Goal: Obtain resource: Download file/media

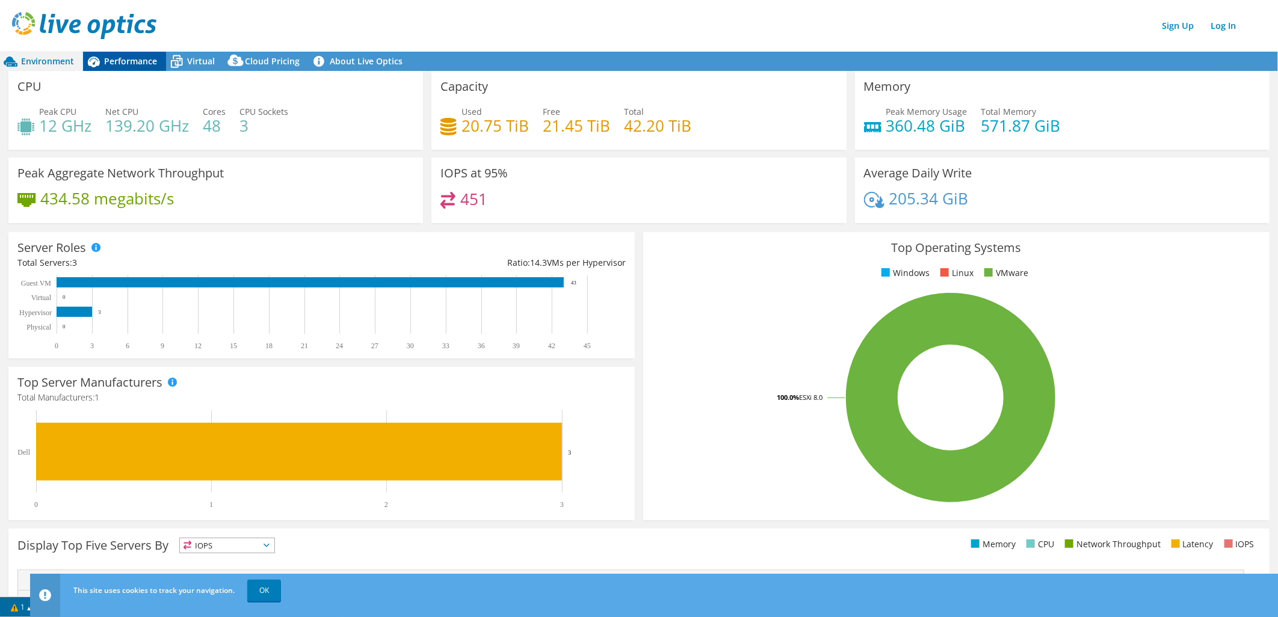
click at [116, 58] on span "Performance" at bounding box center [130, 60] width 53 height 11
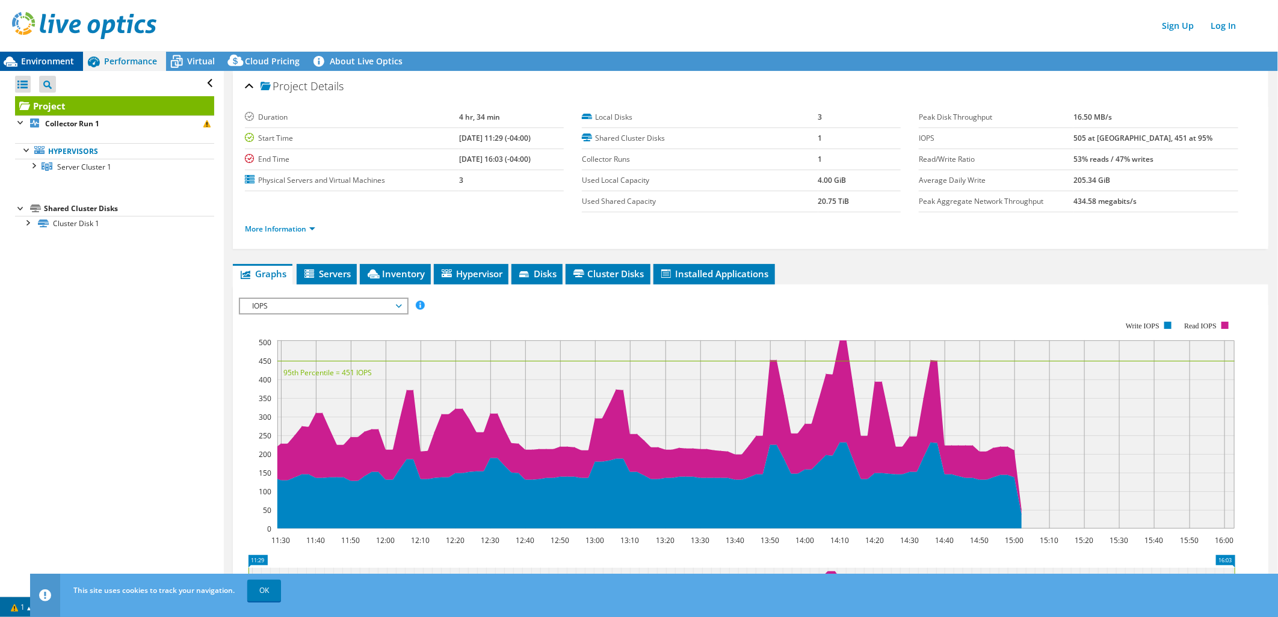
click at [59, 52] on div "Environment" at bounding box center [41, 61] width 83 height 19
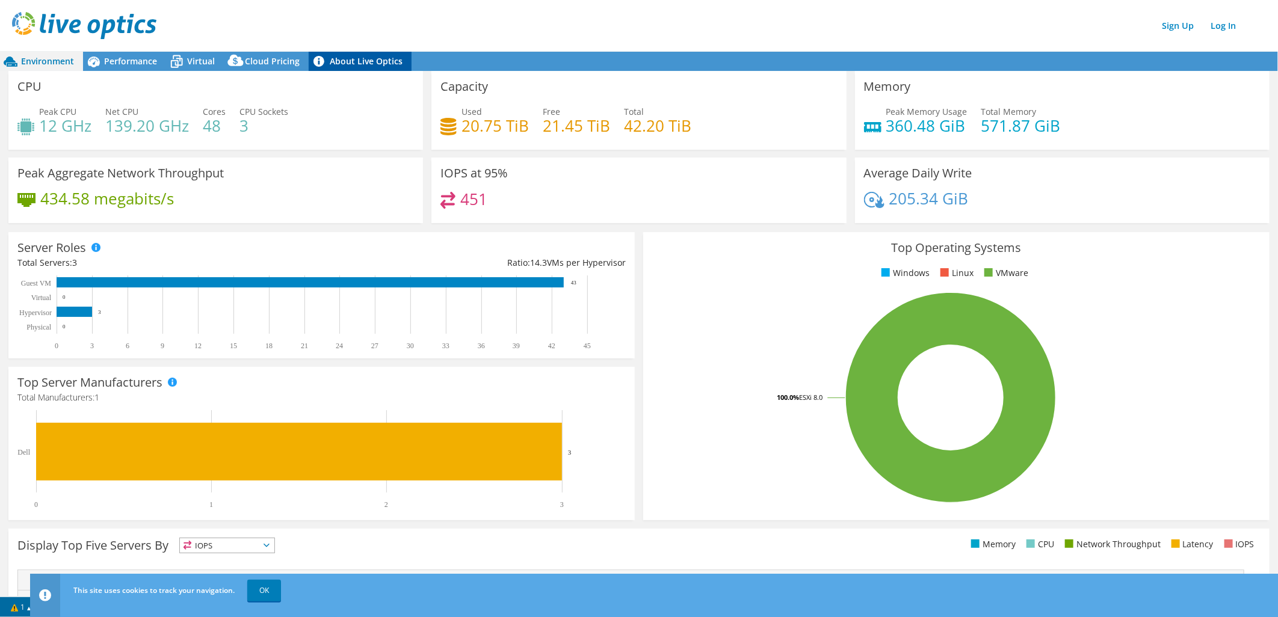
click at [365, 63] on link "About Live Optics" at bounding box center [360, 61] width 103 height 19
click at [184, 64] on icon at bounding box center [176, 61] width 21 height 21
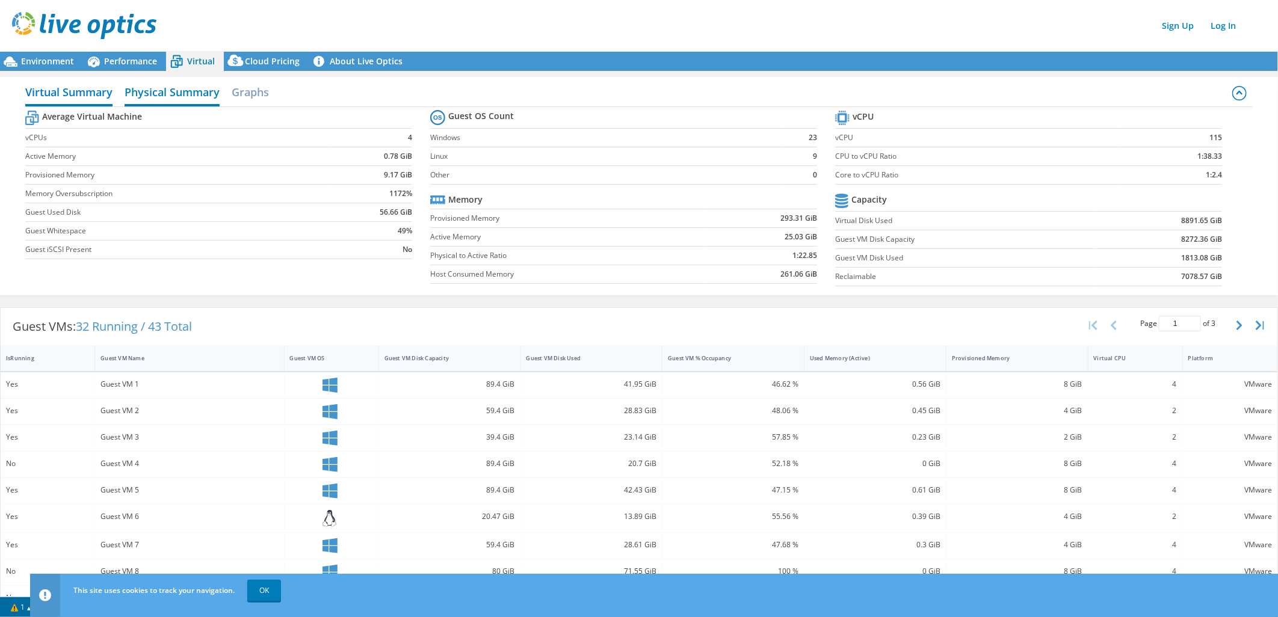
click at [191, 87] on h2 "Physical Summary" at bounding box center [172, 93] width 95 height 26
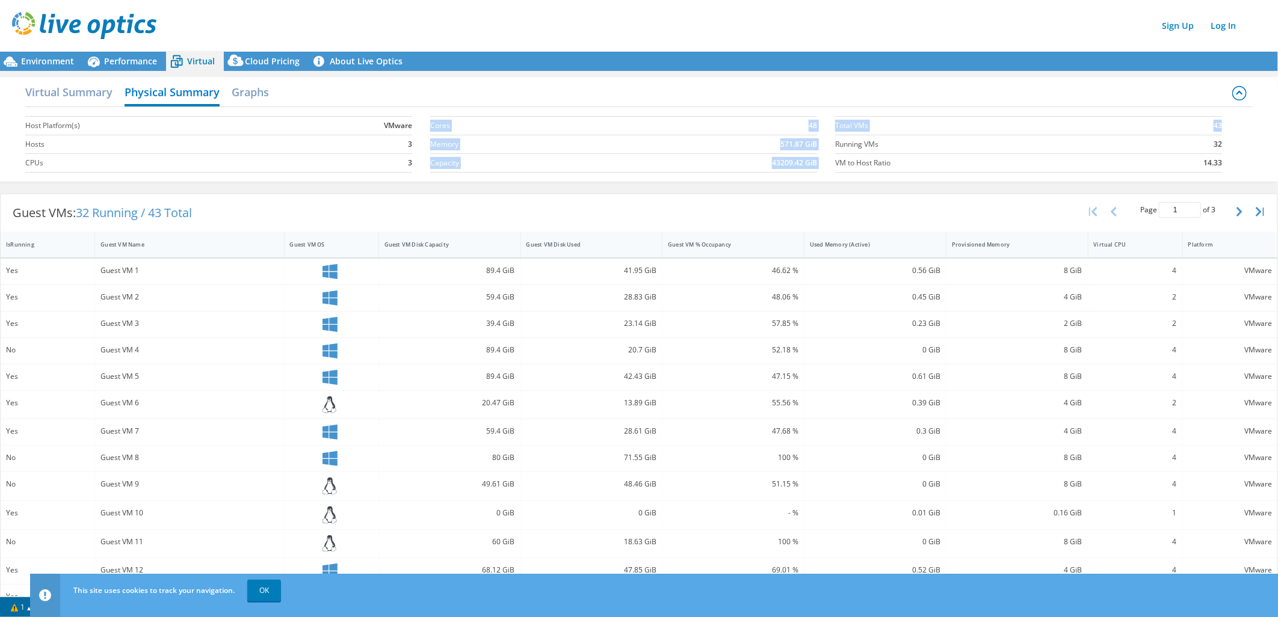
drag, startPoint x: 827, startPoint y: 127, endPoint x: 1211, endPoint y: 125, distance: 384.4
click at [1211, 125] on div "Host Platform(s) VMware Hosts 3 CPUs 3 Cores 48 Memory 571.87 GiB Capacity 4320…" at bounding box center [638, 143] width 1227 height 72
click at [129, 61] on span "Performance" at bounding box center [130, 60] width 53 height 11
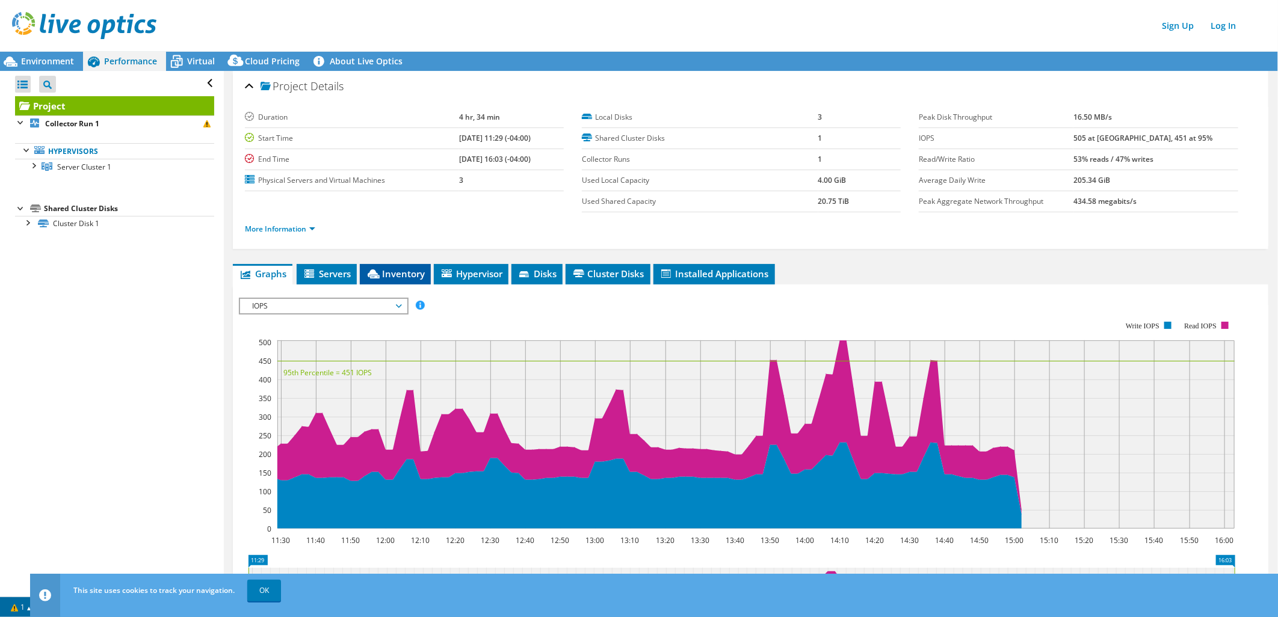
click at [393, 273] on span "Inventory" at bounding box center [395, 274] width 59 height 12
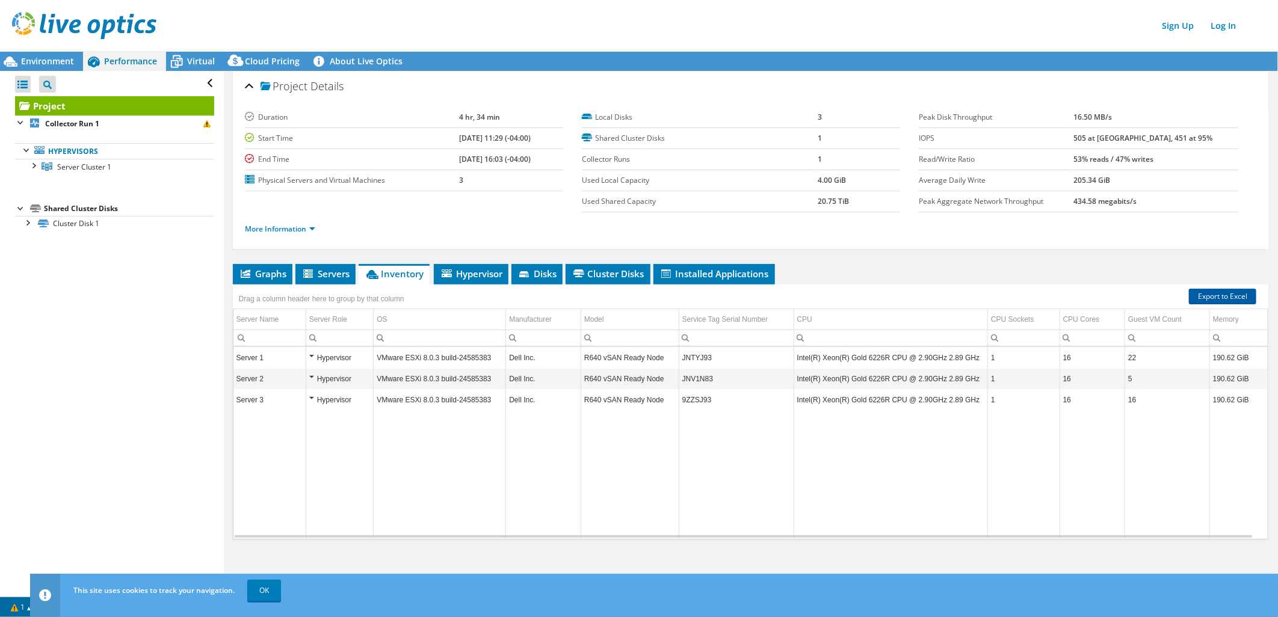
click at [1226, 297] on link "Export to Excel" at bounding box center [1222, 297] width 67 height 16
